Goal: Task Accomplishment & Management: Use online tool/utility

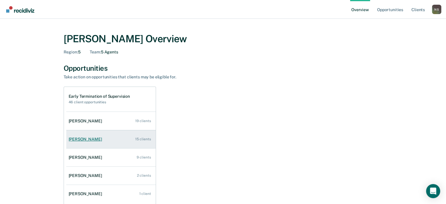
click at [148, 139] on div "15 clients" at bounding box center [143, 139] width 16 height 4
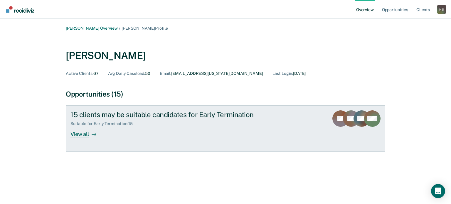
click at [72, 135] on div "View all" at bounding box center [86, 131] width 33 height 11
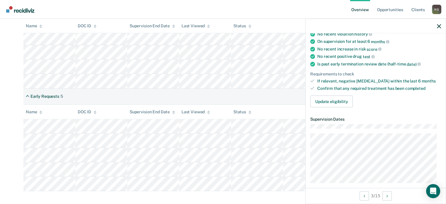
scroll to position [88, 0]
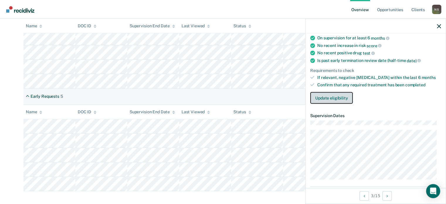
click at [336, 98] on button "Update eligibility" at bounding box center [331, 98] width 43 height 12
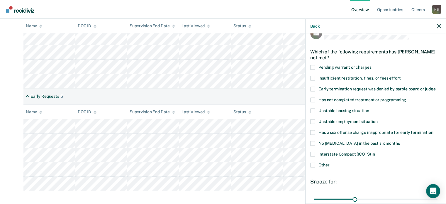
scroll to position [7, 0]
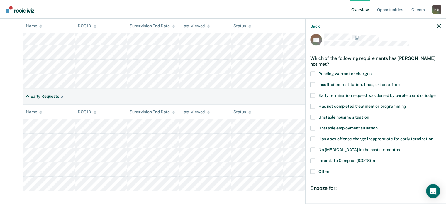
click at [311, 94] on span at bounding box center [312, 95] width 5 height 5
click at [436, 93] on input "Early termination request was denied by parole board or judge" at bounding box center [436, 93] width 0 height 0
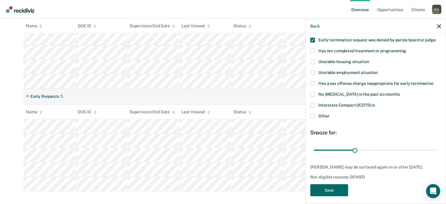
scroll to position [65, 0]
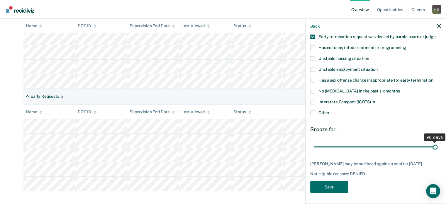
drag, startPoint x: 354, startPoint y: 145, endPoint x: 436, endPoint y: 144, distance: 82.5
type input "90"
click at [436, 144] on input "range" at bounding box center [376, 147] width 124 height 10
click at [342, 187] on button "Save" at bounding box center [329, 187] width 38 height 12
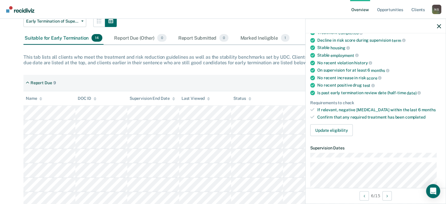
scroll to position [88, 0]
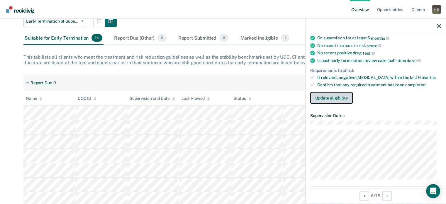
click at [340, 95] on button "Update eligibility" at bounding box center [331, 98] width 43 height 12
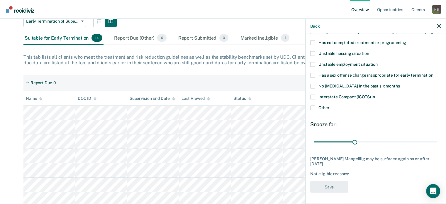
click at [314, 96] on span at bounding box center [312, 96] width 5 height 5
click at [375, 94] on input "Interstate Compact (ICOTS) in" at bounding box center [375, 94] width 0 height 0
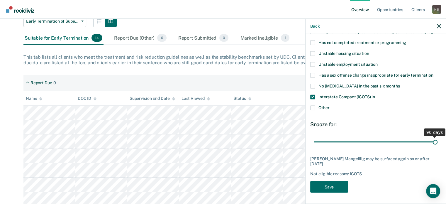
drag, startPoint x: 354, startPoint y: 142, endPoint x: 452, endPoint y: 146, distance: 98.1
type input "90"
click at [438, 146] on input "range" at bounding box center [376, 142] width 124 height 10
click at [336, 187] on button "Save" at bounding box center [329, 187] width 38 height 12
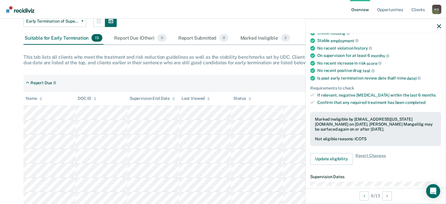
click at [179, 14] on nav "Overview Opportunities Client s [PERSON_NAME] N S Profile How it works Log Out" at bounding box center [223, 9] width 446 height 19
